Goal: Task Accomplishment & Management: Use online tool/utility

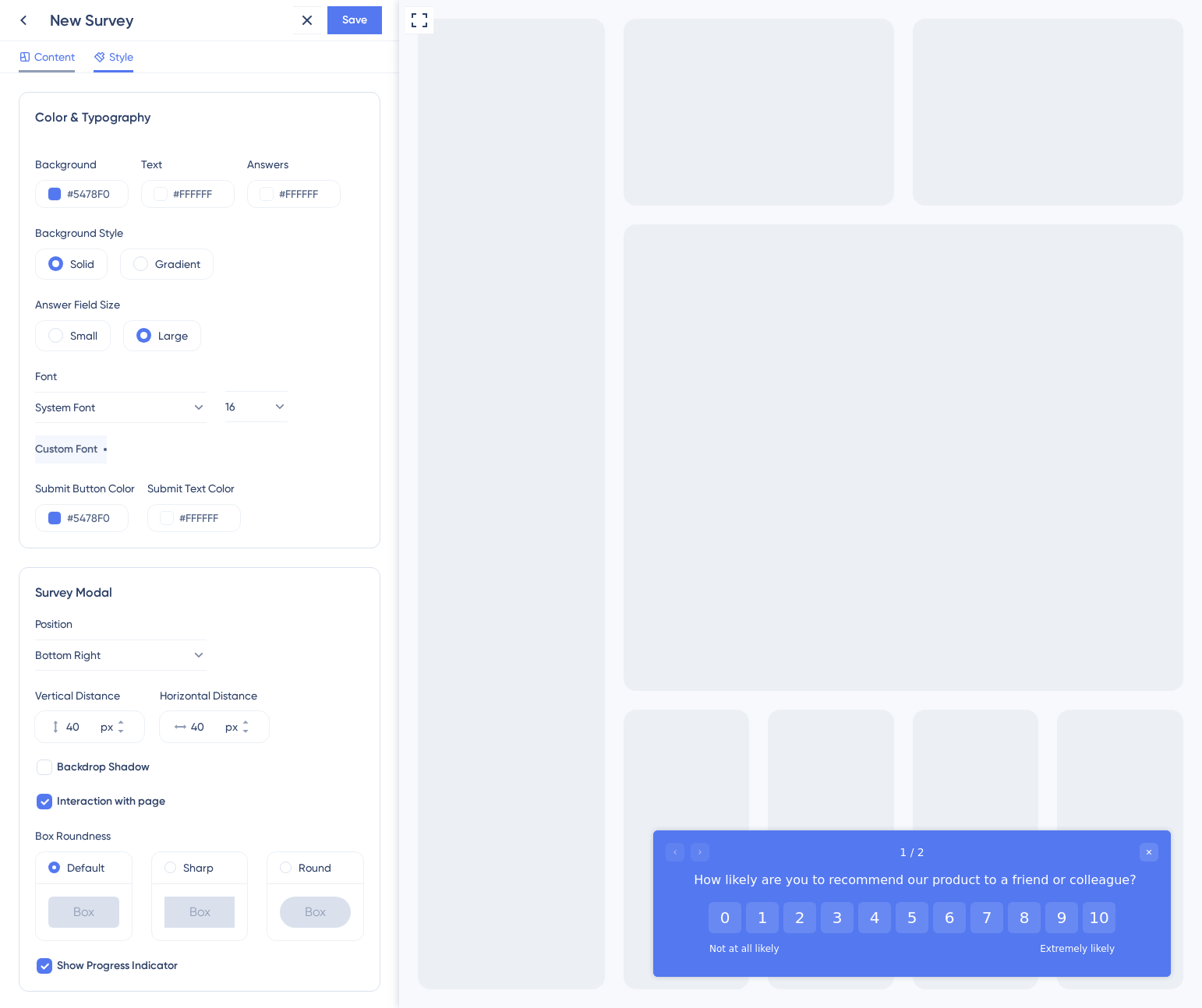
click at [63, 52] on span "Content" at bounding box center [54, 57] width 40 height 19
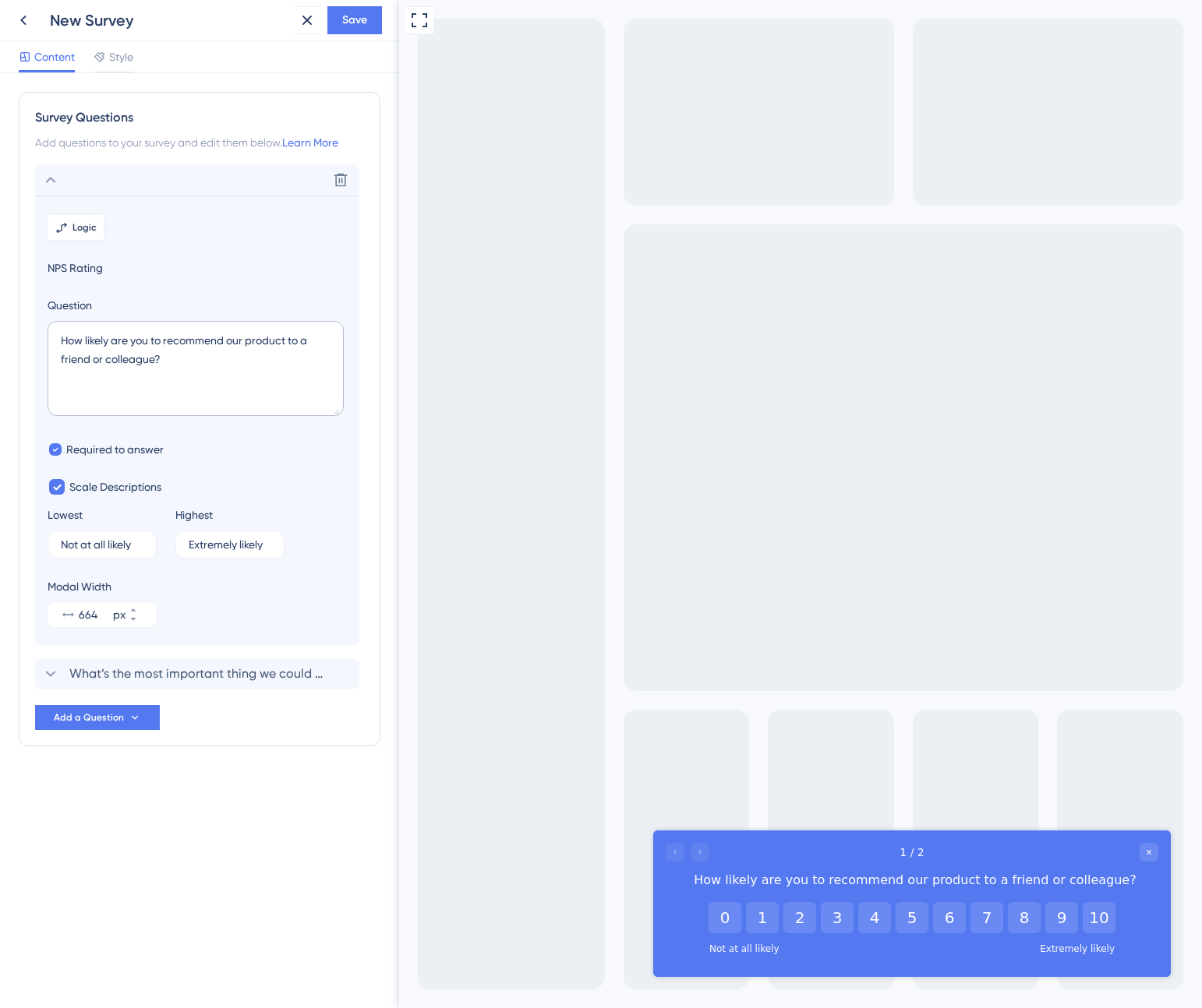
click at [73, 234] on button "Logic" at bounding box center [75, 228] width 56 height 25
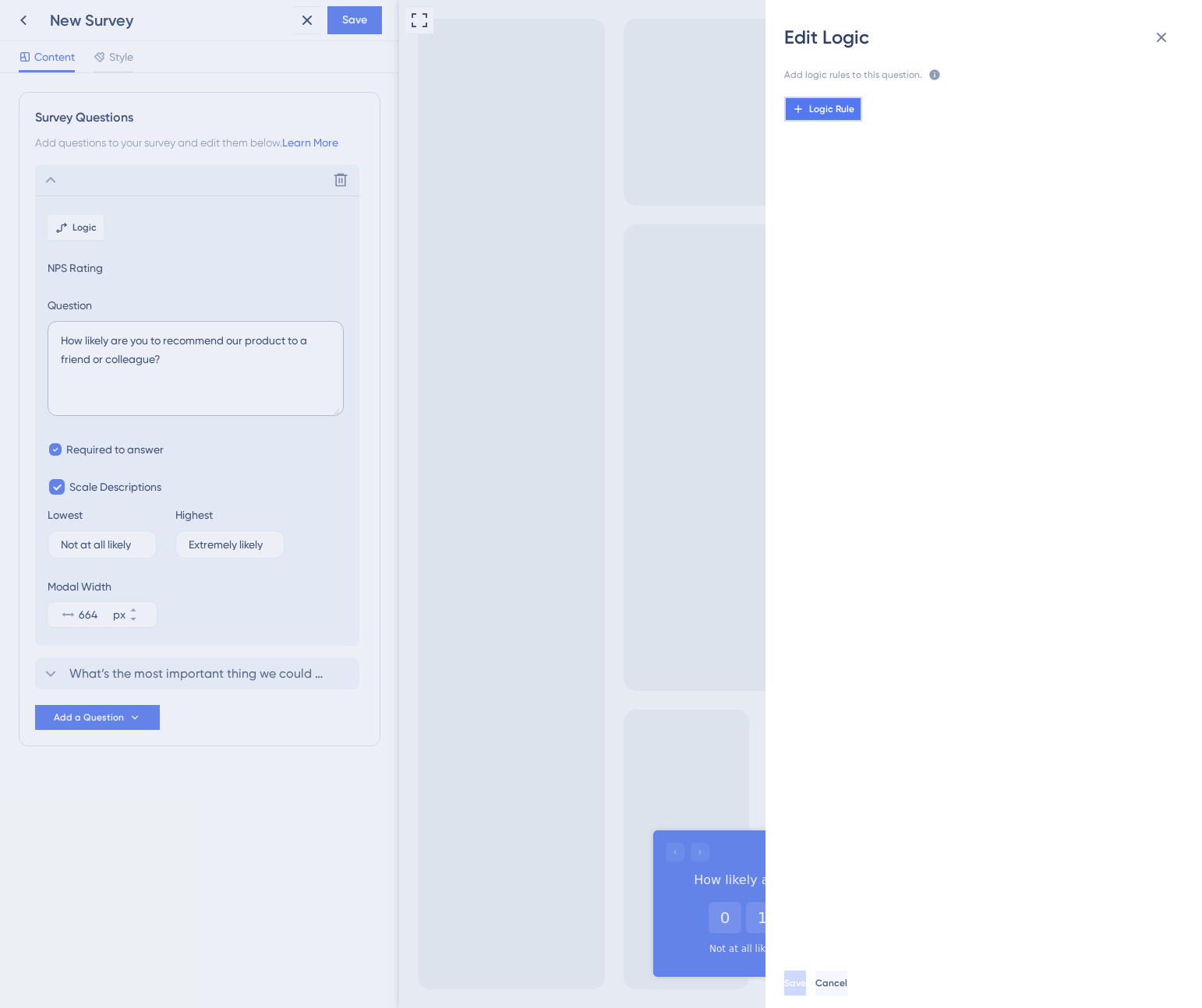
click at [820, 98] on button "Logic Rule" at bounding box center [823, 109] width 78 height 25
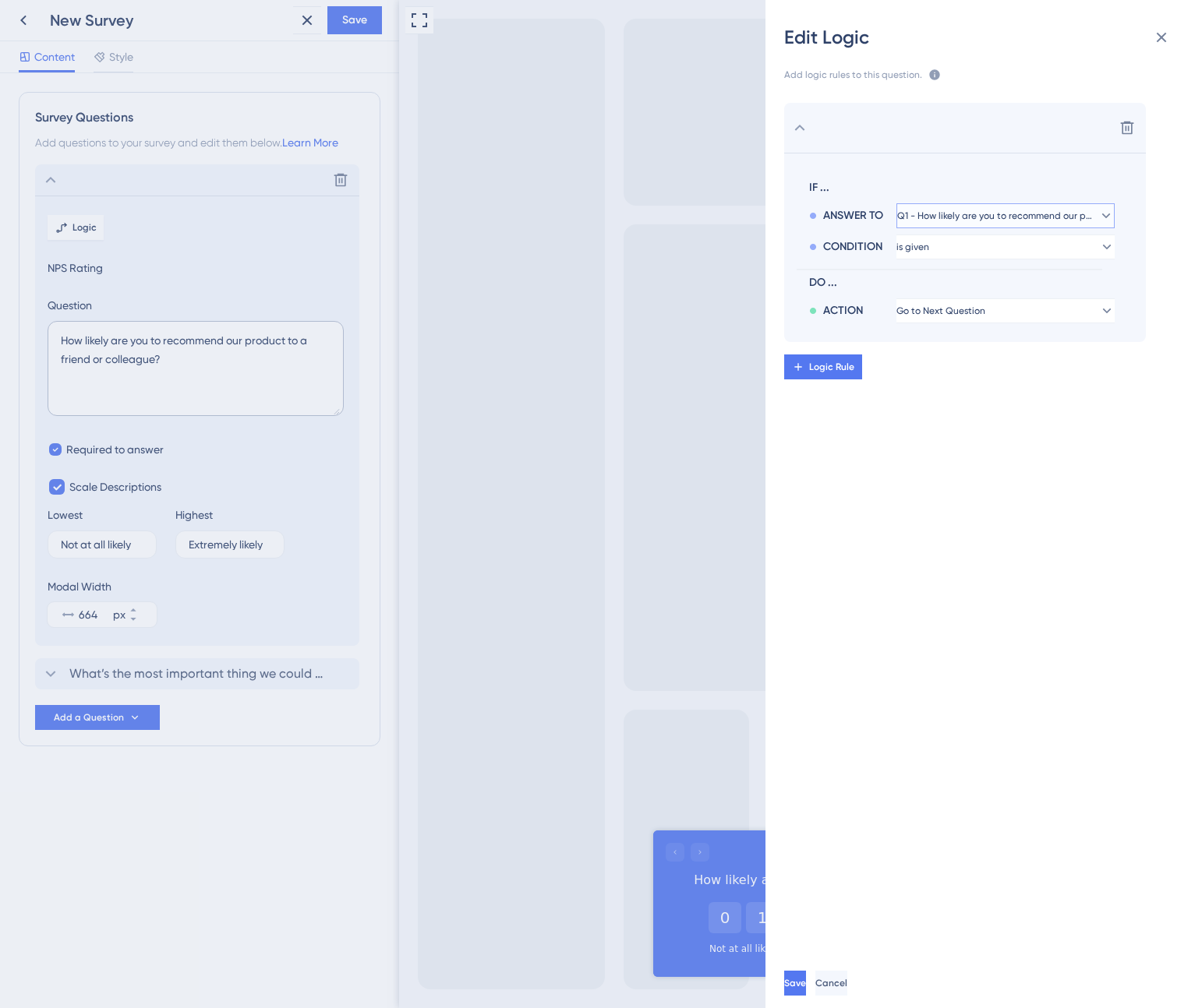
click at [927, 215] on span "Q1 - How likely are you to recommend our product to a friend or colleague?" at bounding box center [994, 216] width 195 height 13
click at [927, 215] on span "Q1 - How likely are you to recommend our product to a friend or colleague?" at bounding box center [994, 216] width 176 height 13
click at [1129, 123] on icon at bounding box center [1127, 128] width 13 height 13
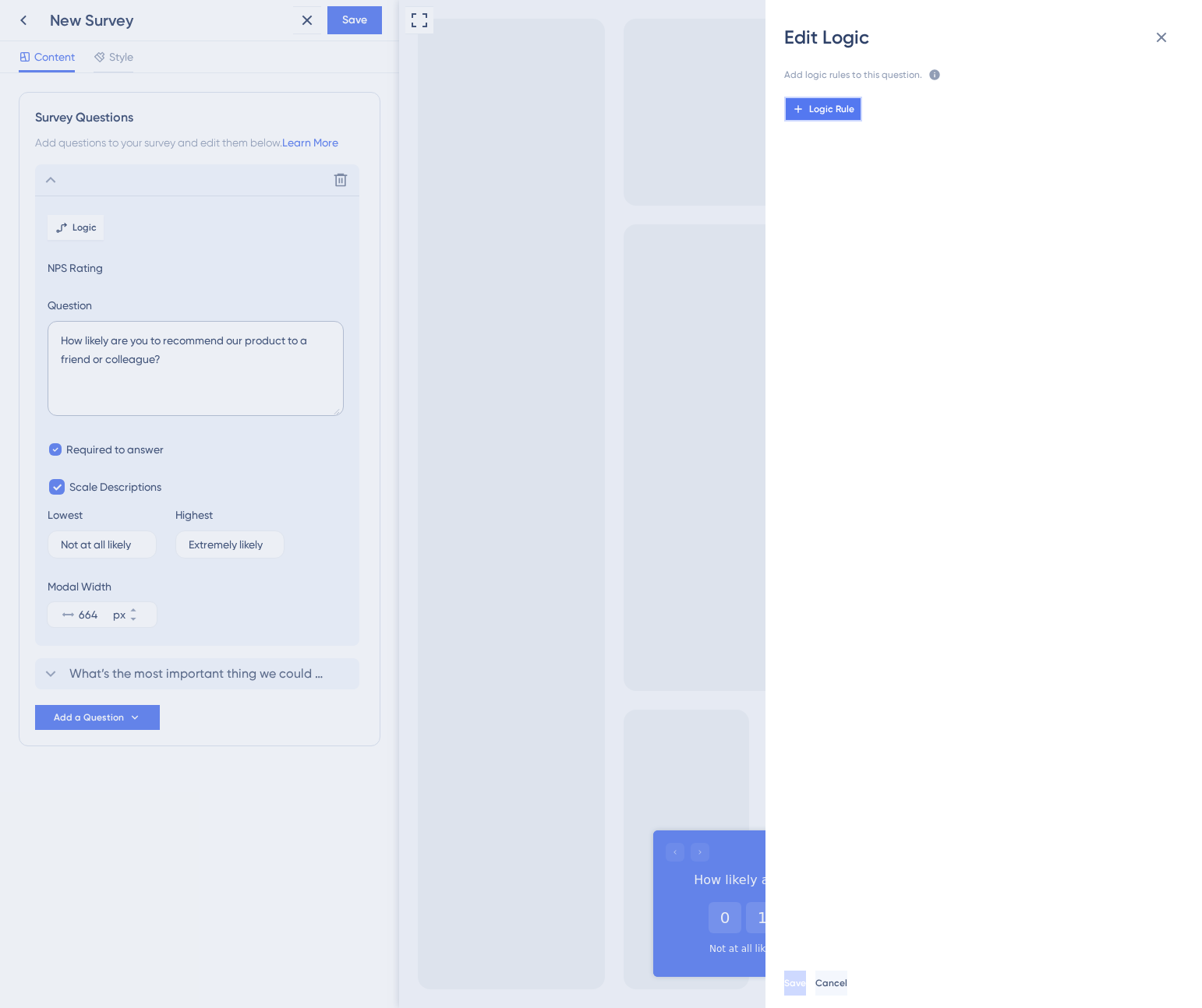
click at [818, 108] on span "Logic Rule" at bounding box center [831, 109] width 45 height 13
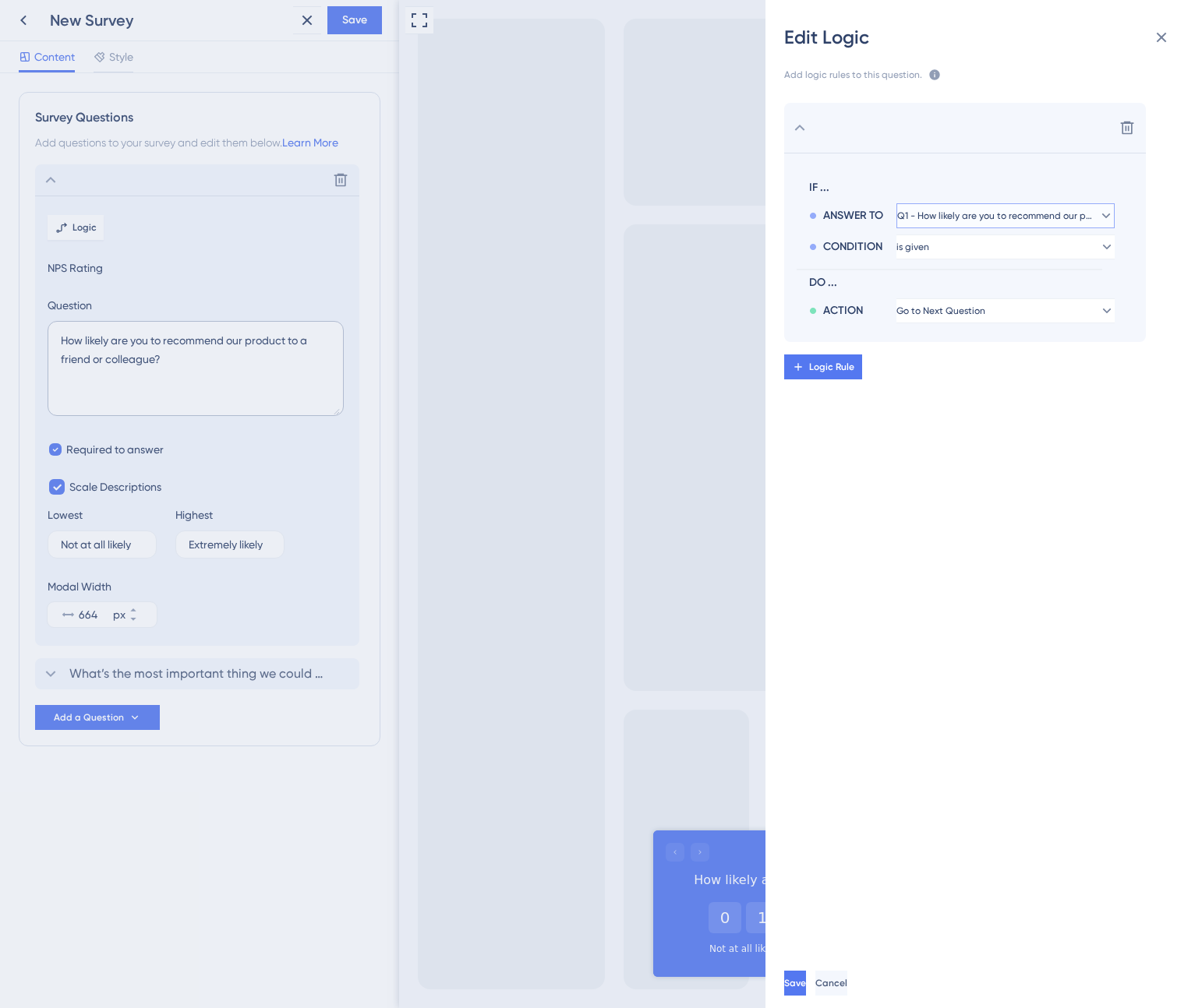
click at [946, 212] on span "Q1 - How likely are you to recommend our product to a friend or colleague?" at bounding box center [994, 216] width 195 height 13
click at [946, 212] on span "Q1 - How likely are you to recommend our product to a friend or colleague?" at bounding box center [994, 216] width 176 height 13
click at [946, 238] on button "is given" at bounding box center [1005, 247] width 218 height 25
click at [933, 152] on section "IF ... ANSWER TO Q1 - How likely are you to recommend our product to a friend o…" at bounding box center [965, 247] width 362 height 190
click at [1162, 37] on icon at bounding box center [1162, 37] width 10 height 10
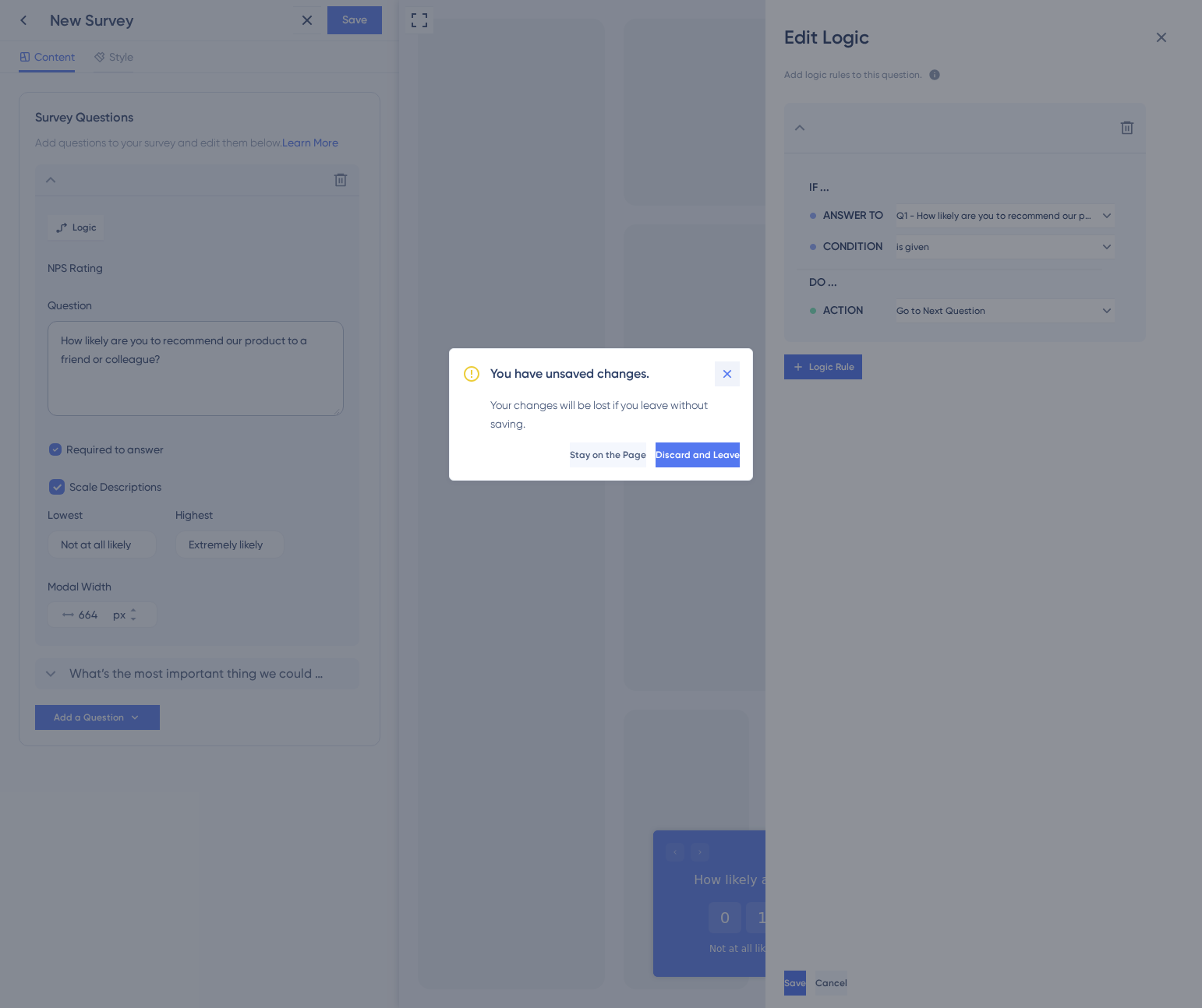
click at [724, 380] on icon at bounding box center [727, 374] width 16 height 16
